Goal: Answer question/provide support

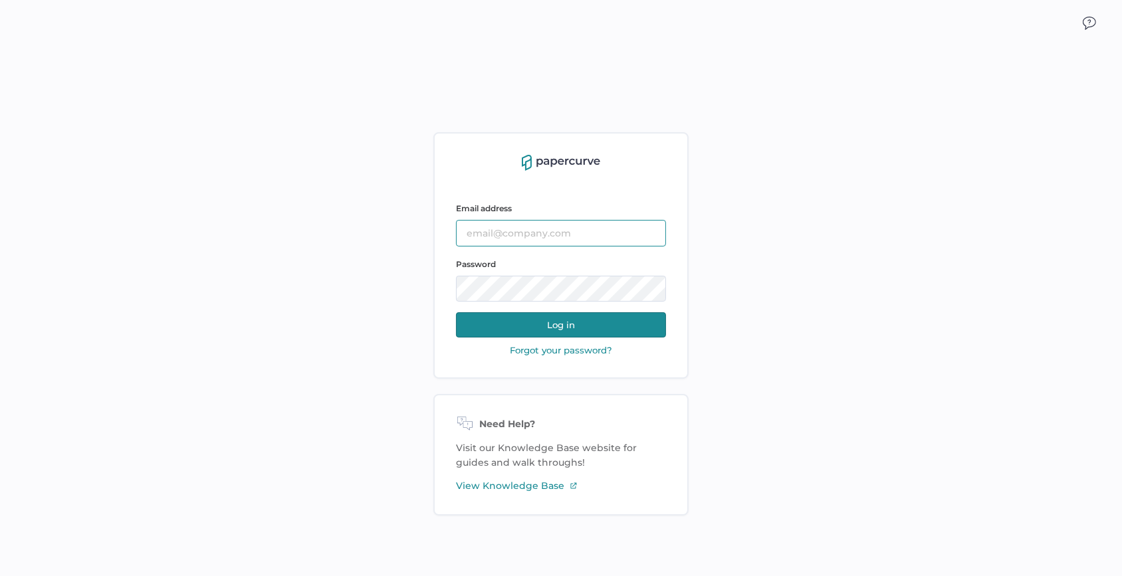
type input "[PERSON_NAME][EMAIL_ADDRESS][DOMAIN_NAME]"
click at [561, 326] on button "Log in" at bounding box center [561, 324] width 210 height 25
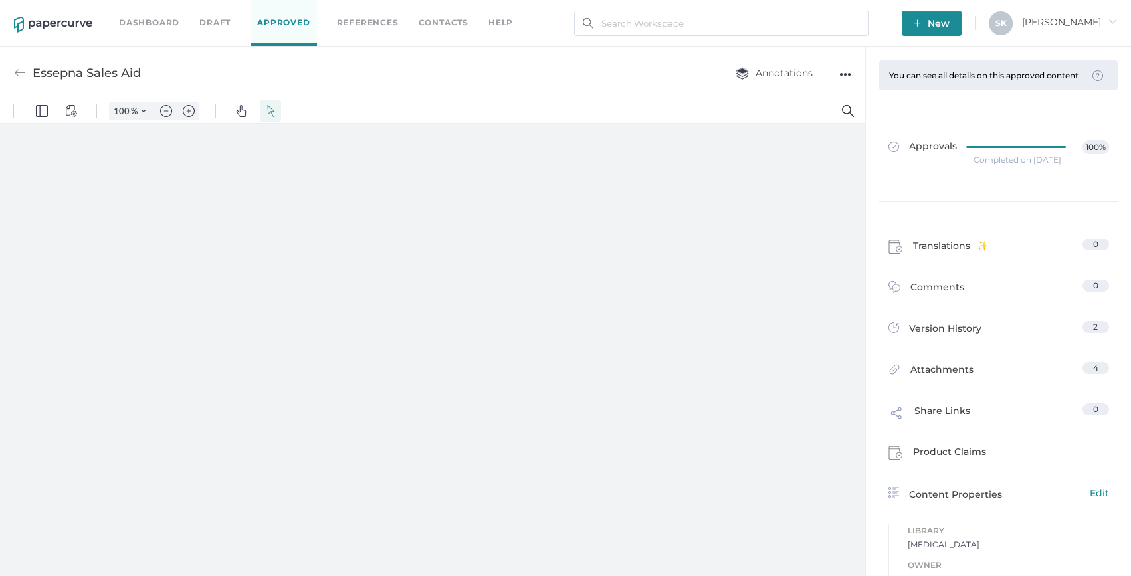
click at [165, 22] on link "Dashboard" at bounding box center [149, 22] width 60 height 15
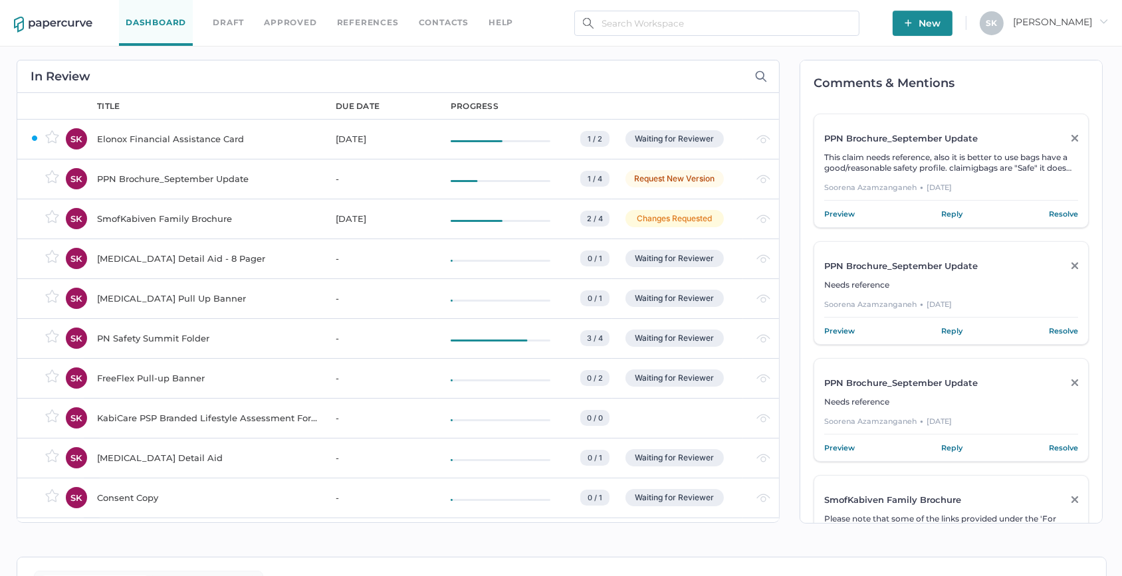
click at [197, 175] on div "PPN Brochure_September Update" at bounding box center [208, 179] width 223 height 16
click at [190, 221] on div "SmofKabiven Family Brochure" at bounding box center [208, 219] width 223 height 16
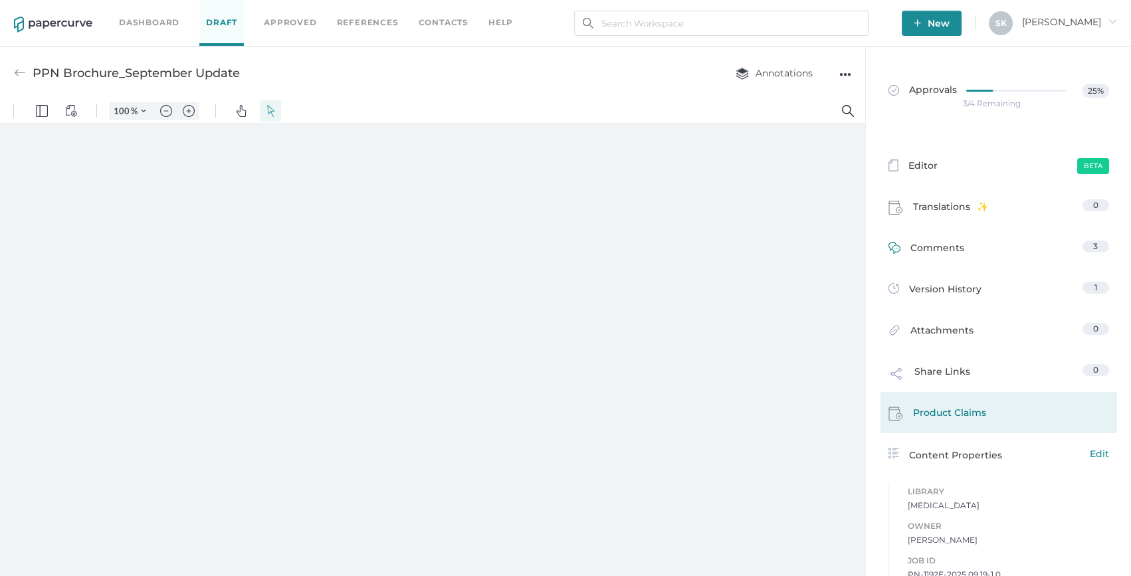
click at [971, 254] on link "Comments 3" at bounding box center [999, 251] width 221 height 21
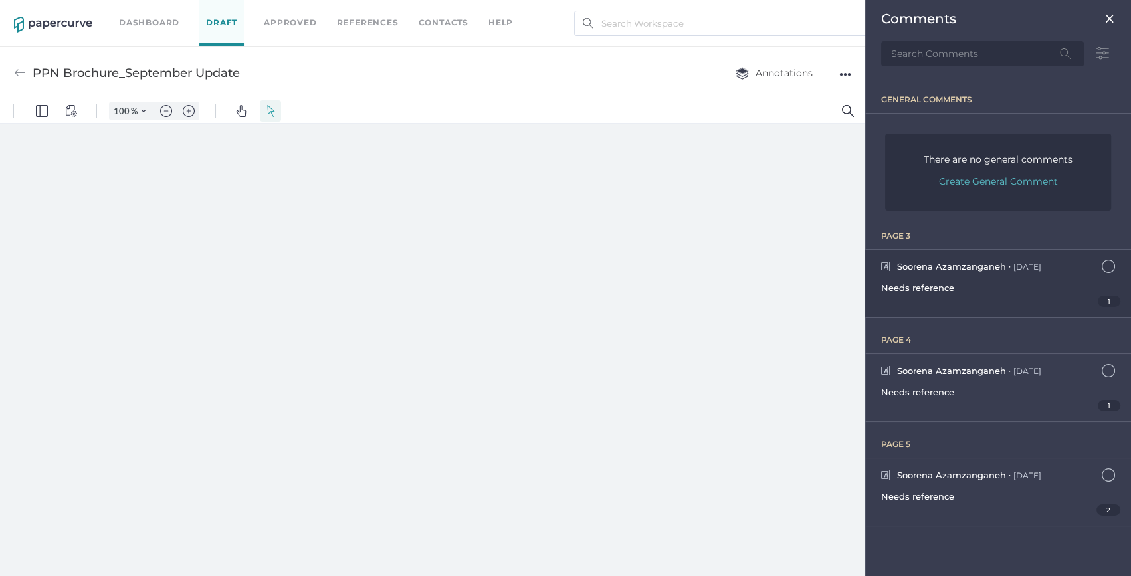
scroll to position [5, 0]
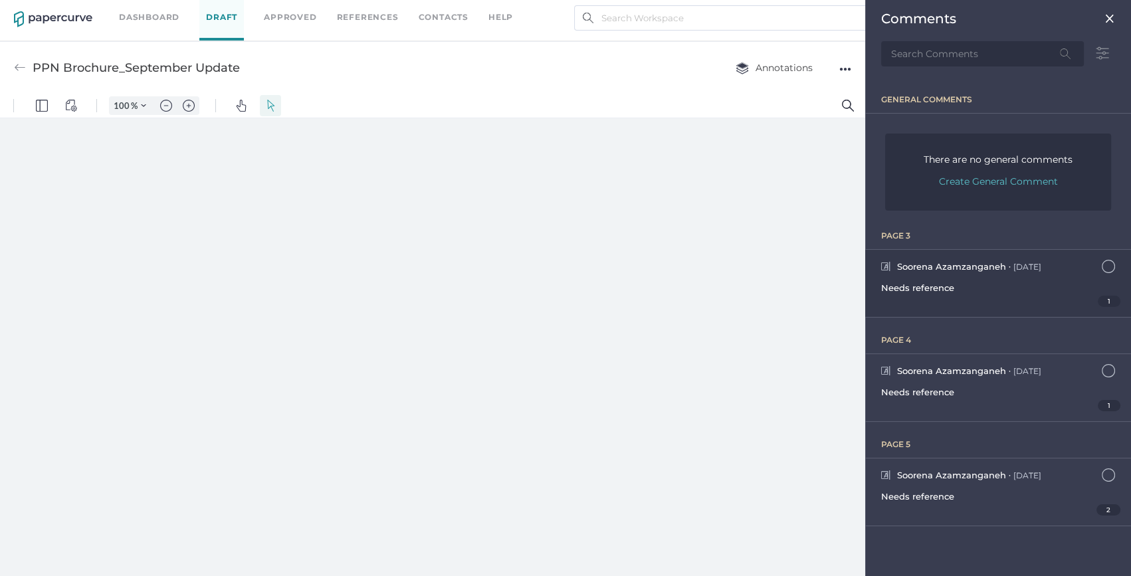
type input "163"
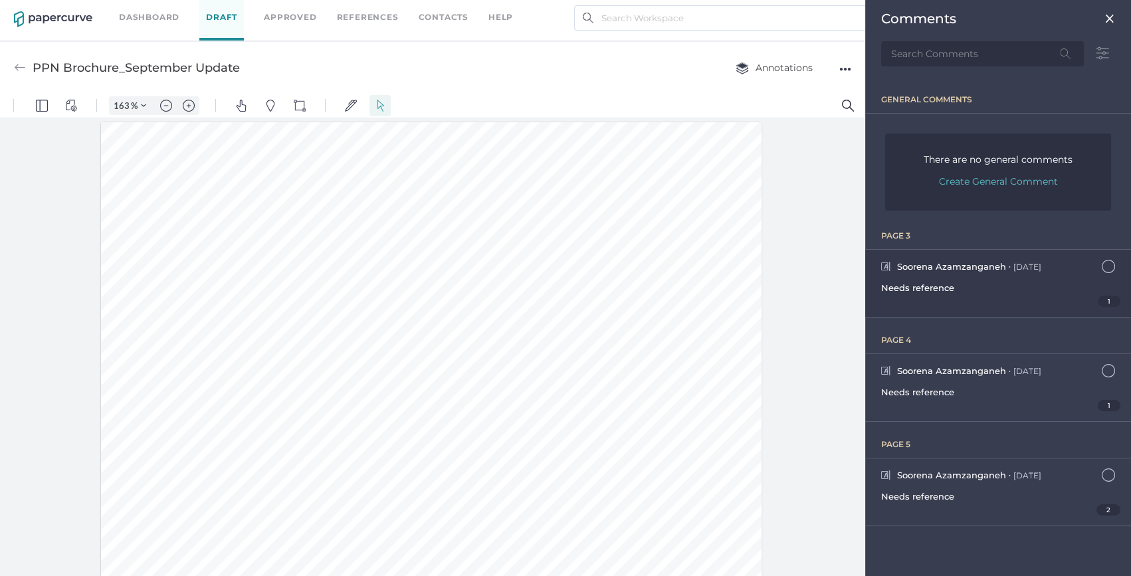
scroll to position [1, 0]
click at [962, 281] on div "Needs reference" at bounding box center [998, 288] width 234 height 16
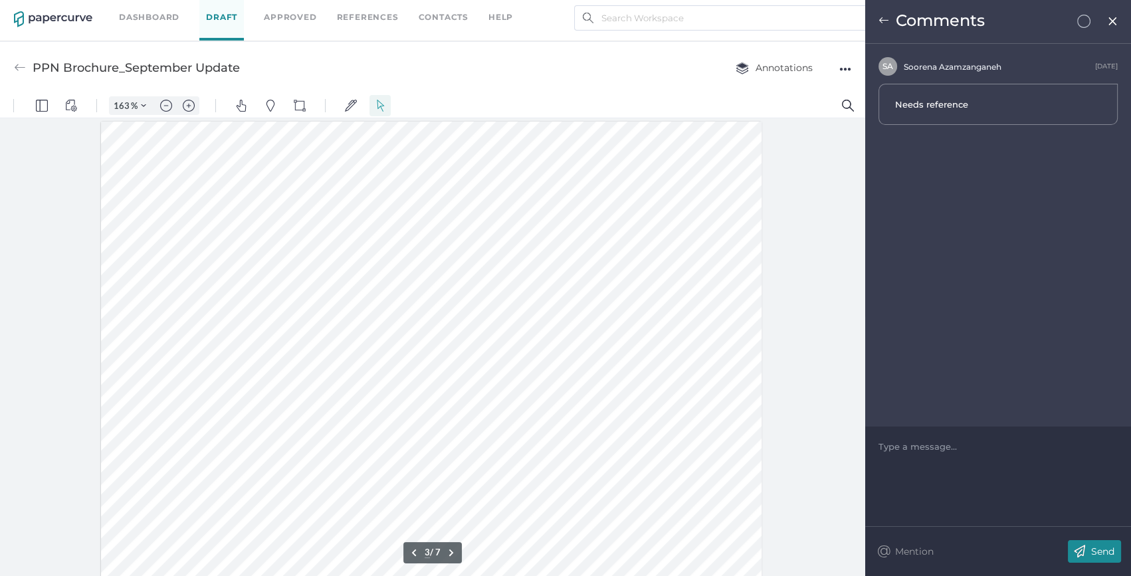
scroll to position [1675, 0]
click at [884, 14] on div "Comments" at bounding box center [998, 22] width 266 height 44
click at [887, 20] on img at bounding box center [884, 20] width 11 height 11
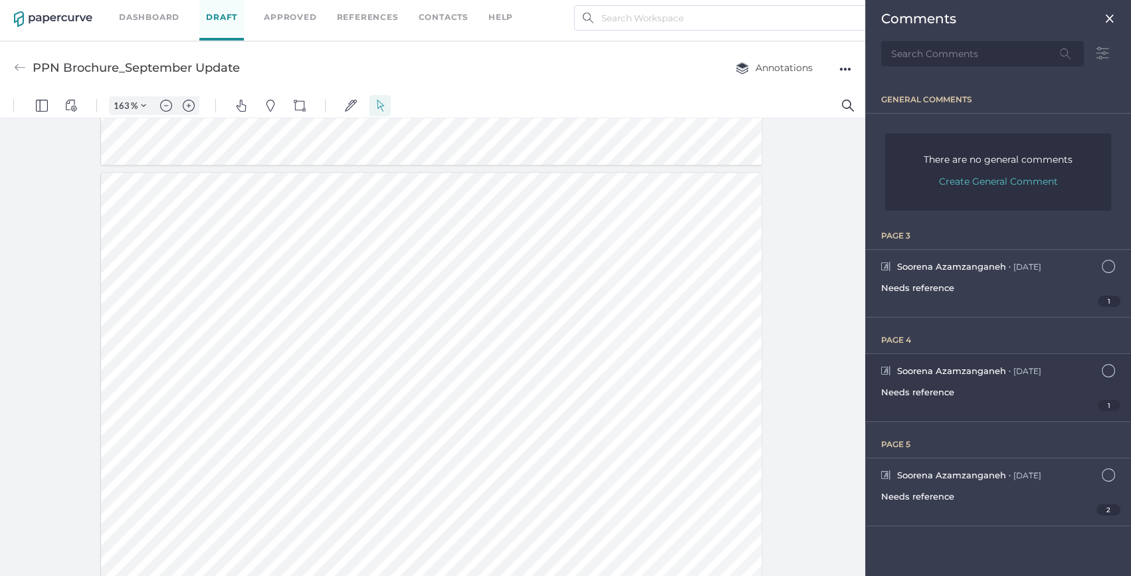
click at [970, 376] on div "Soorena Azamzanganeh ● Oct 13 October 13, 2025 at 8:50am Needs reference 1" at bounding box center [998, 387] width 266 height 67
type input "4"
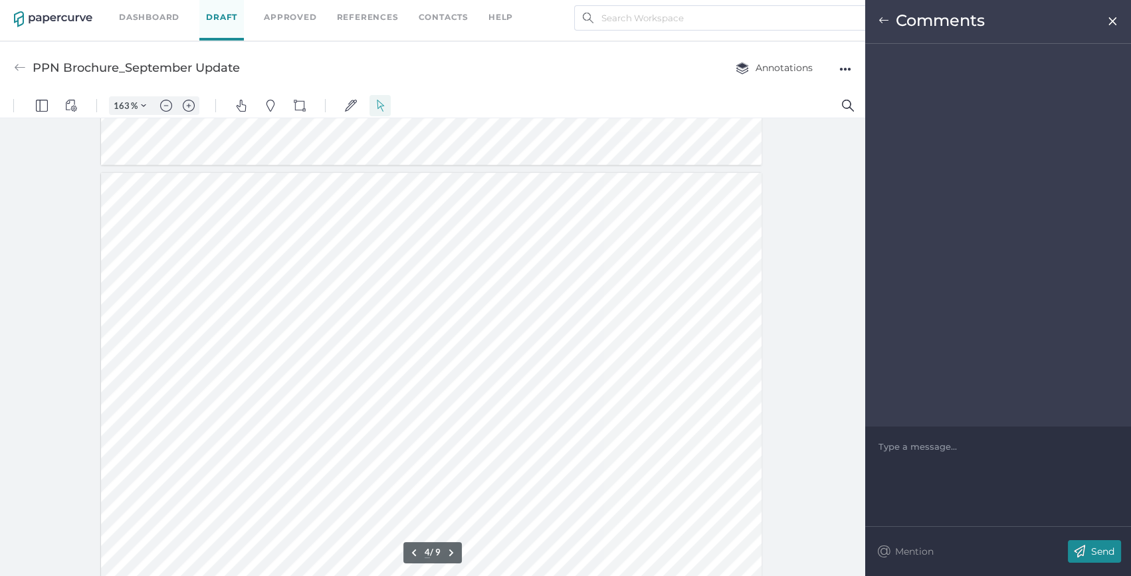
scroll to position [2498, 0]
click at [886, 17] on img at bounding box center [884, 20] width 11 height 11
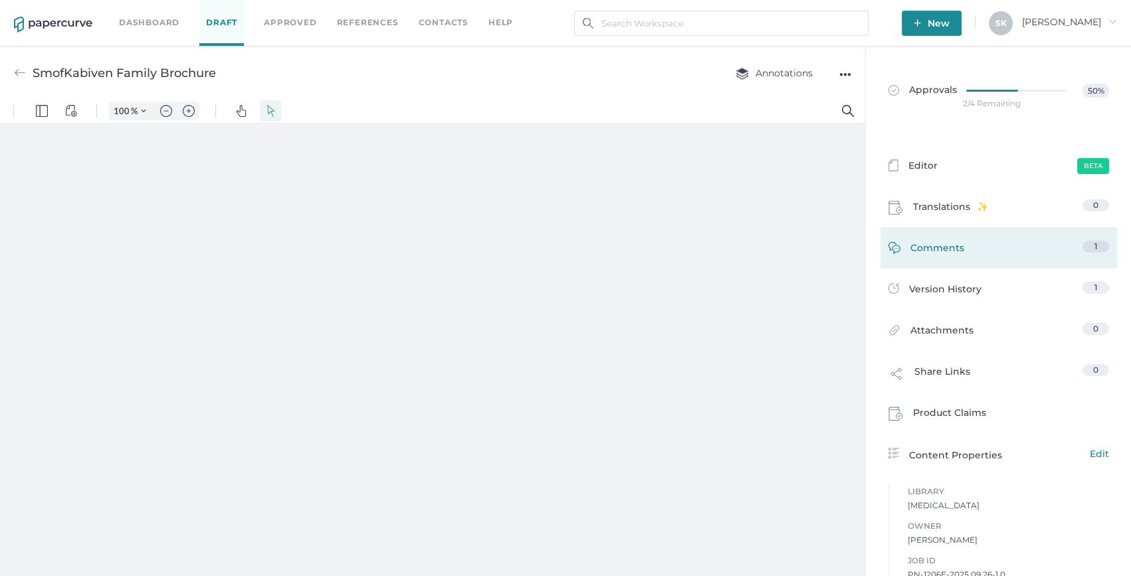
click at [958, 253] on link "Comments 1" at bounding box center [999, 251] width 221 height 21
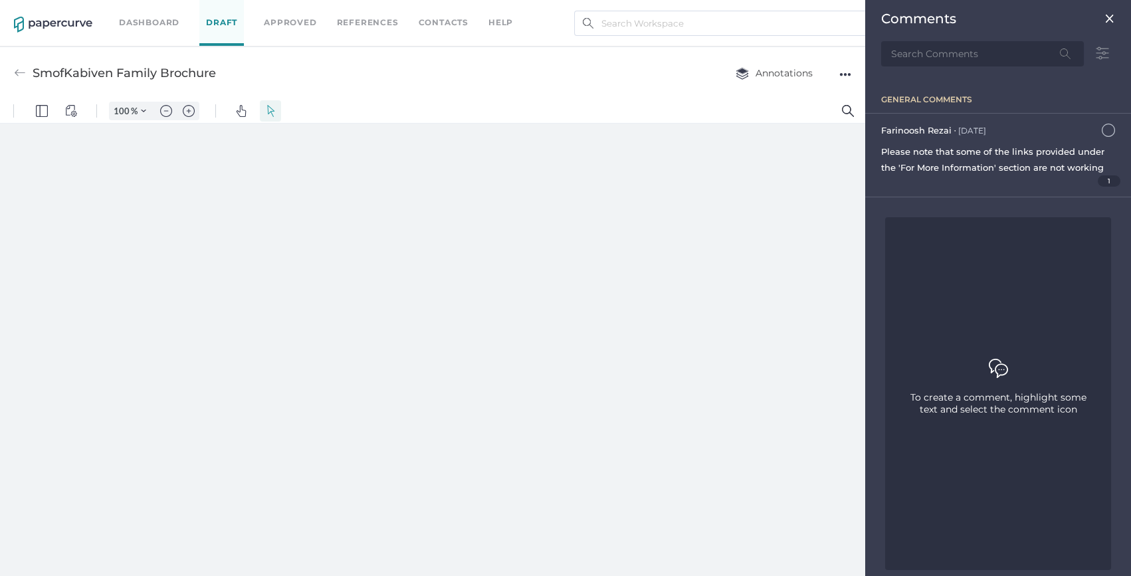
type input "163"
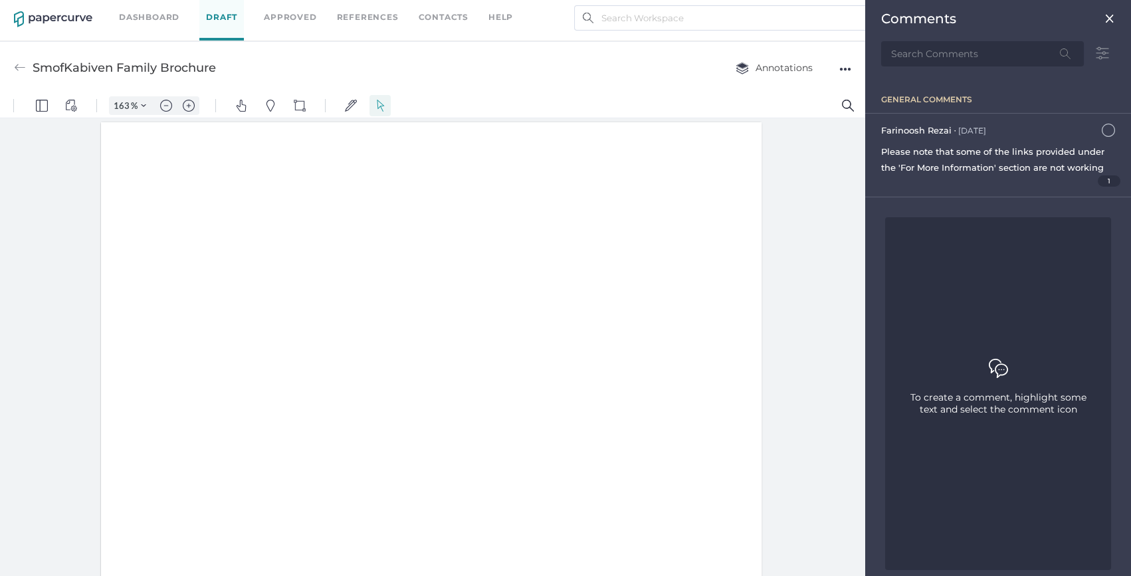
scroll to position [1, 0]
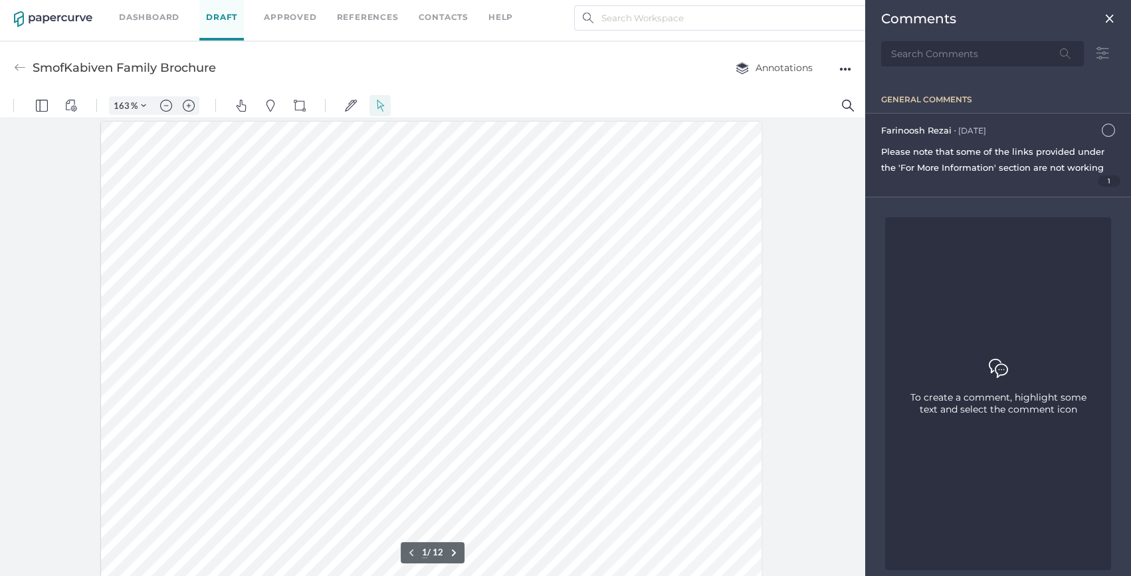
click at [968, 167] on span "Please note that some of the links provided under the 'For More Information' se…" at bounding box center [992, 159] width 223 height 27
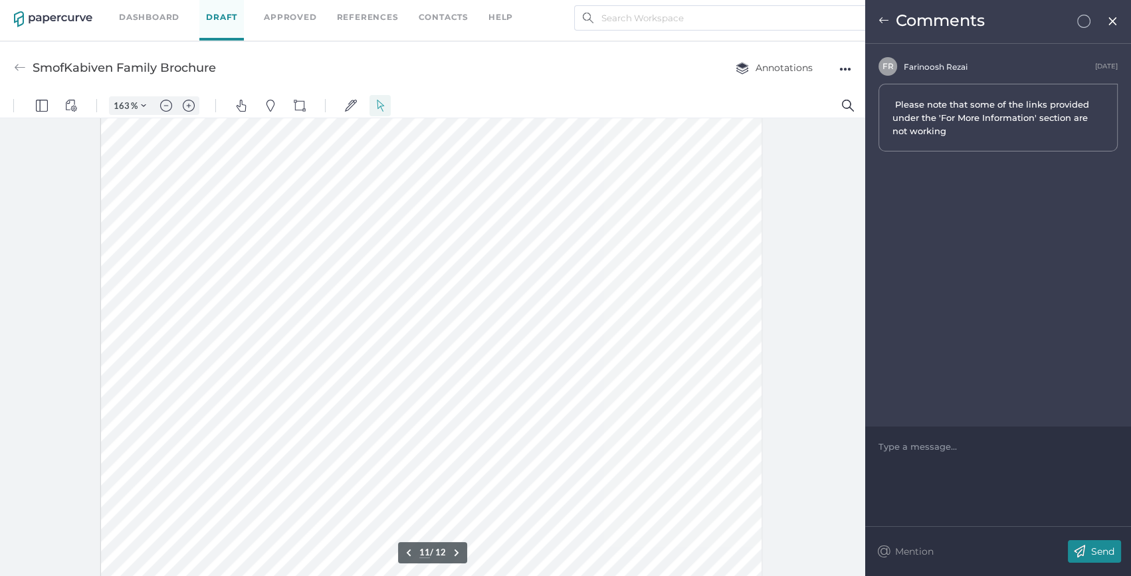
scroll to position [8986, 0]
click at [319, 281] on span at bounding box center [420, 285] width 290 height 13
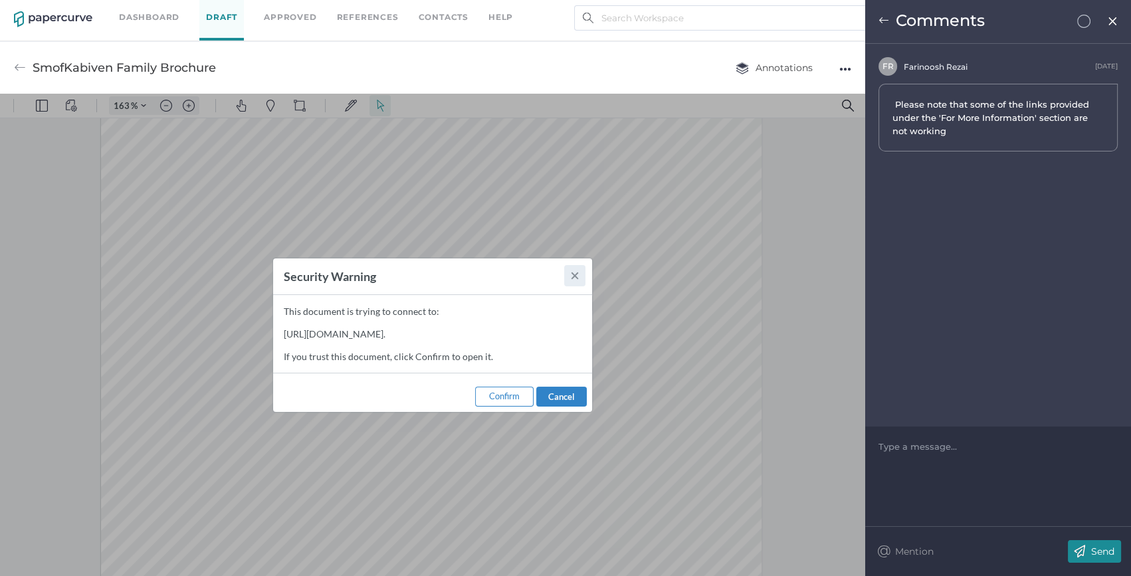
click at [583, 276] on button ".cls-1{fill:#abb0c4;} icon - close" at bounding box center [574, 275] width 21 height 21
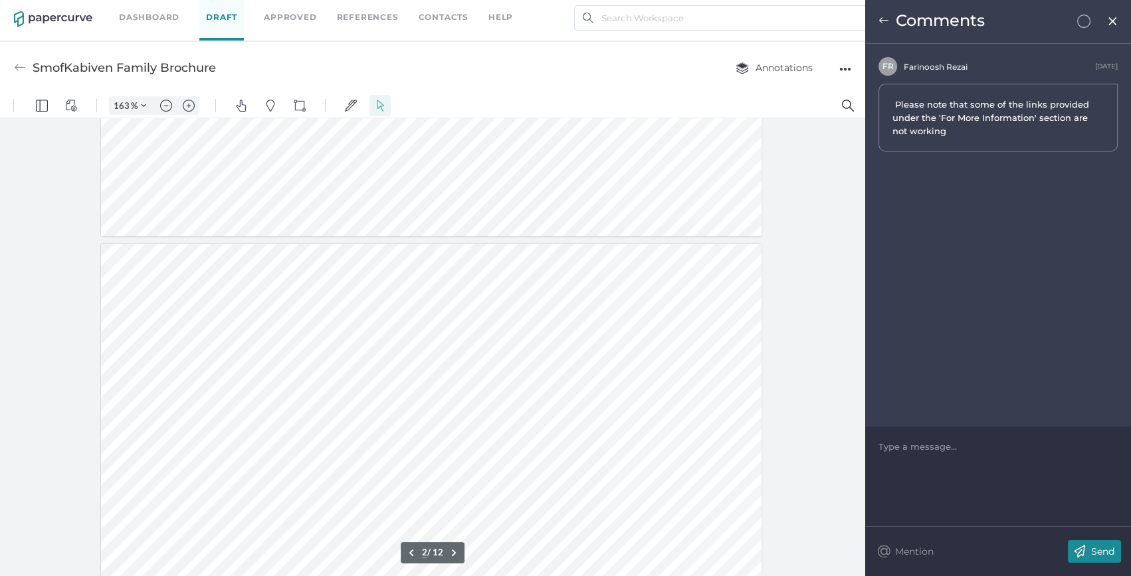
type input "1"
